Goal: Transaction & Acquisition: Subscribe to service/newsletter

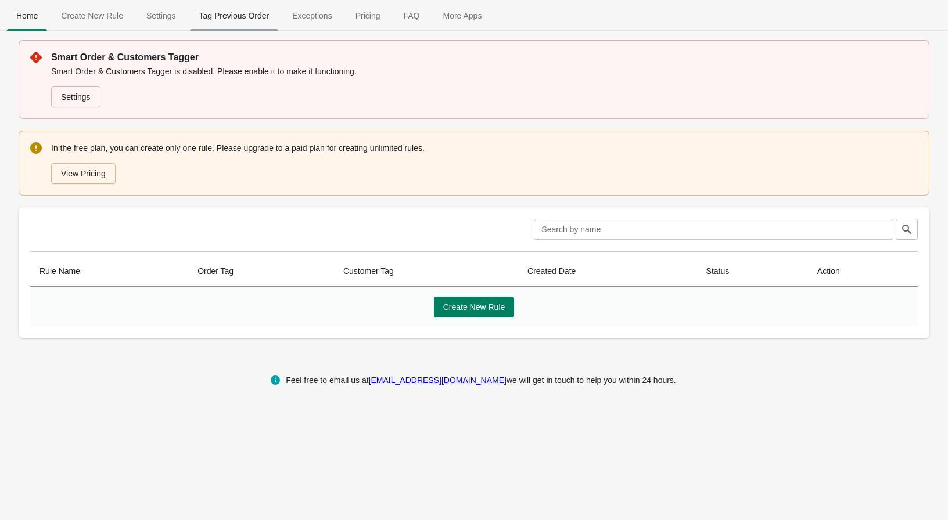
click at [211, 16] on span "Tag Previous Order" at bounding box center [234, 15] width 89 height 21
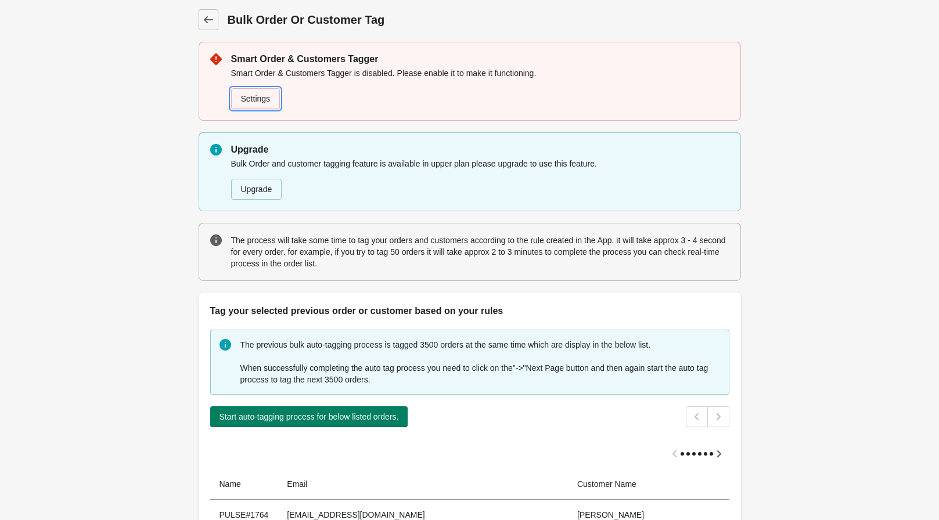
click at [265, 106] on link "Settings" at bounding box center [255, 98] width 49 height 21
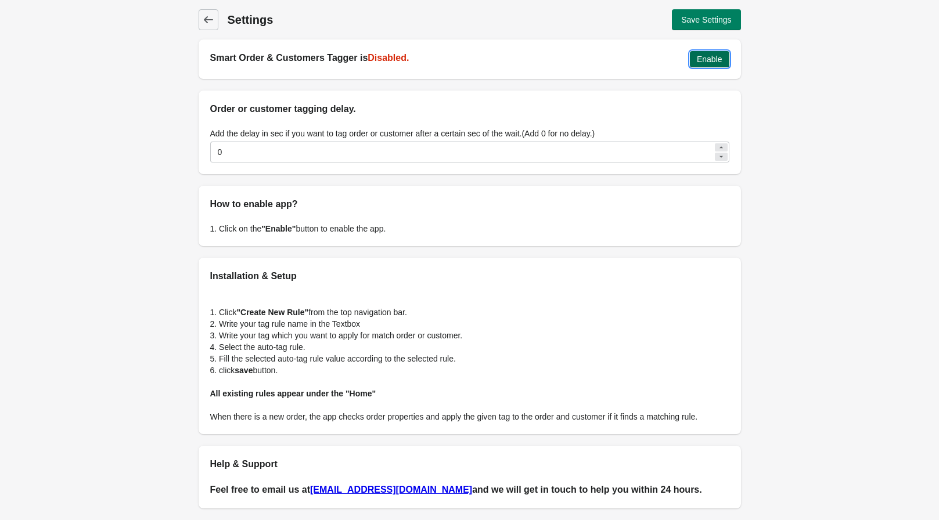
click at [718, 59] on span "Enable" at bounding box center [710, 59] width 26 height 9
click at [204, 21] on icon at bounding box center [207, 19] width 9 height 7
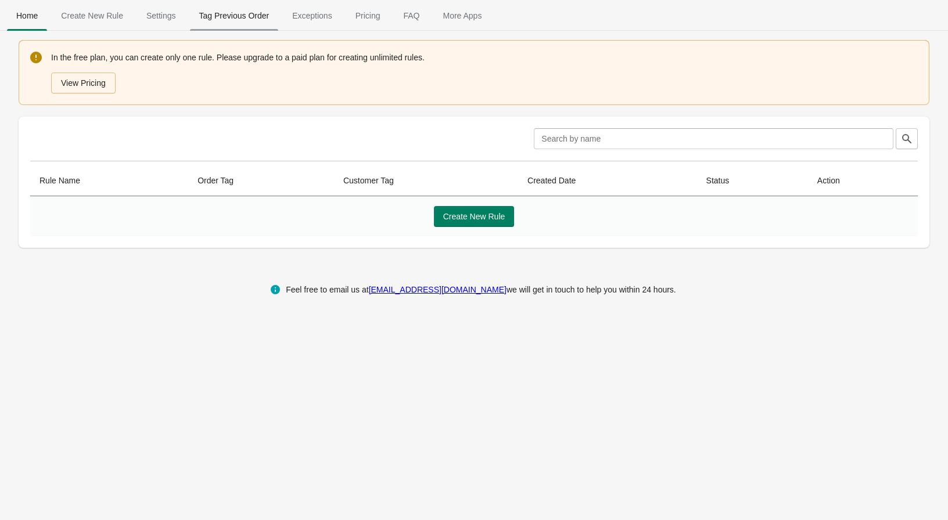
click at [226, 13] on span "Tag Previous Order" at bounding box center [234, 15] width 89 height 21
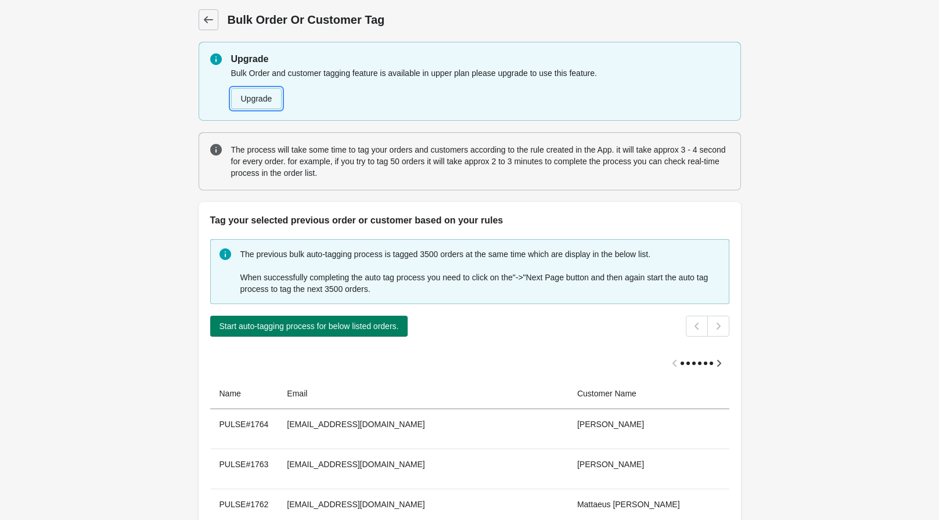
click at [254, 98] on button "Upgrade" at bounding box center [256, 98] width 51 height 21
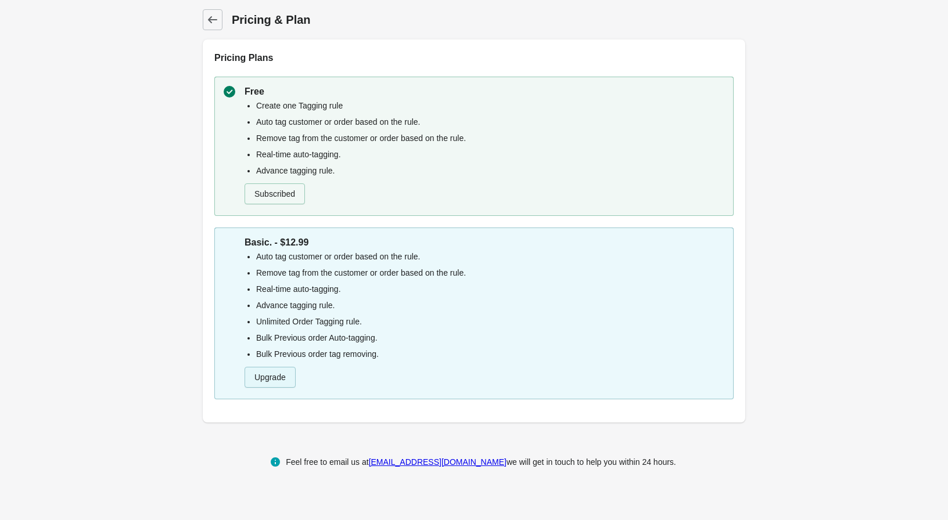
click at [287, 381] on button "Upgrade" at bounding box center [269, 377] width 51 height 21
